Goal: Task Accomplishment & Management: Manage account settings

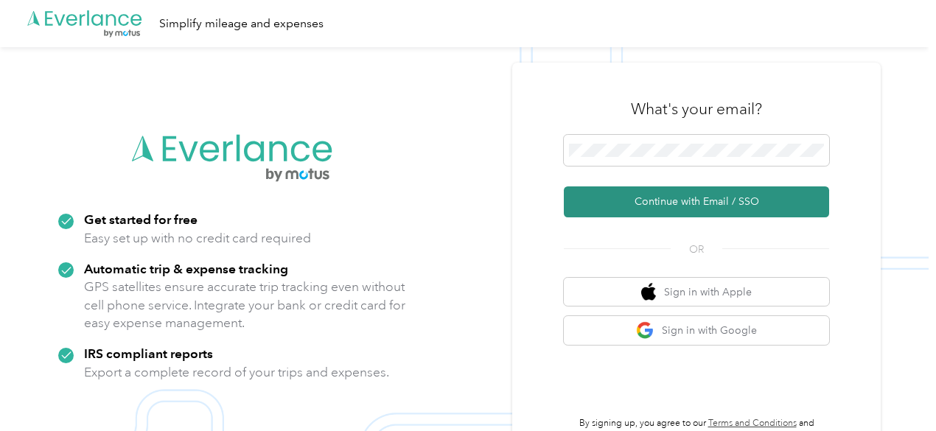
click at [624, 206] on button "Continue with Email / SSO" at bounding box center [696, 201] width 265 height 31
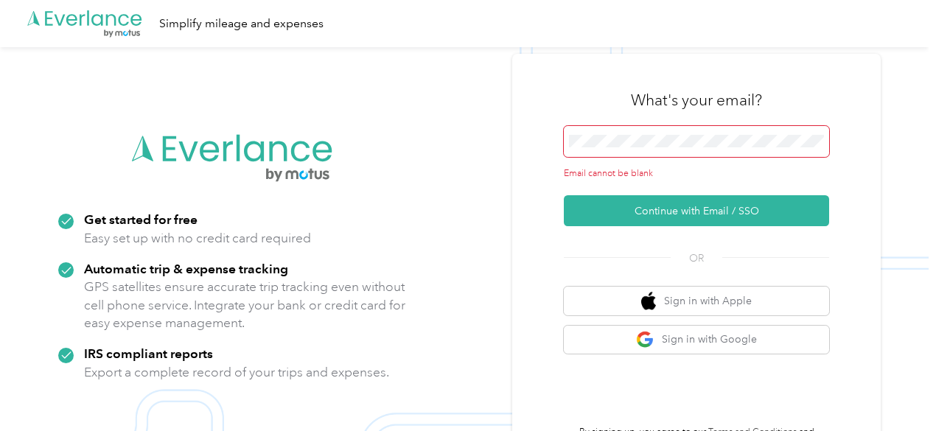
click at [609, 133] on span at bounding box center [696, 141] width 265 height 31
click at [605, 151] on span at bounding box center [696, 141] width 265 height 31
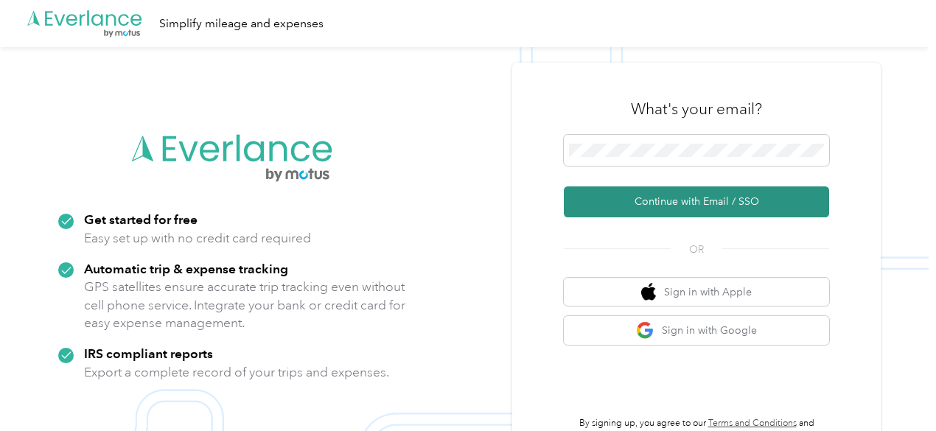
click at [681, 207] on button "Continue with Email / SSO" at bounding box center [696, 201] width 265 height 31
